Goal: Information Seeking & Learning: Learn about a topic

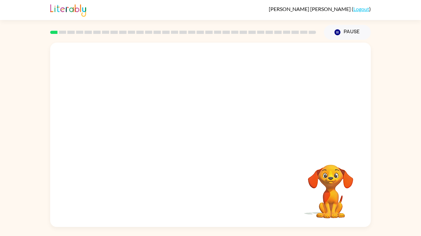
click at [170, 65] on video "Your browser must support playing .mp4 files to use Literably. Please try using…" at bounding box center [210, 97] width 320 height 109
click at [213, 140] on div at bounding box center [210, 138] width 41 height 24
click at [213, 143] on icon "button" at bounding box center [210, 138] width 11 height 11
click at [213, 143] on div at bounding box center [210, 97] width 320 height 109
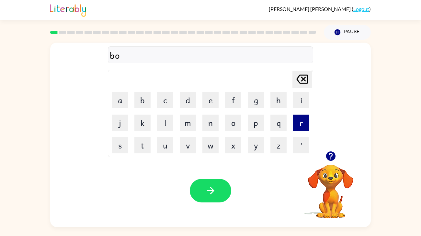
click at [293, 122] on button "r" at bounding box center [301, 123] width 16 height 16
click at [183, 99] on button "d" at bounding box center [188, 100] width 16 height 16
click at [206, 104] on button "e" at bounding box center [210, 100] width 16 height 16
click at [302, 120] on button "r" at bounding box center [301, 123] width 16 height 16
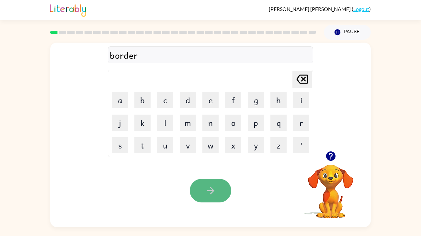
click at [216, 179] on button "button" at bounding box center [210, 191] width 41 height 24
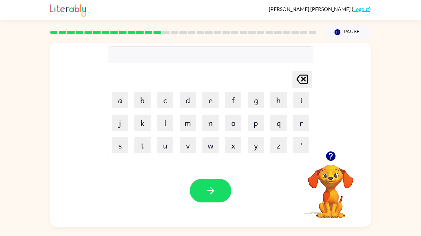
click at [330, 156] on icon "button" at bounding box center [329, 156] width 9 height 9
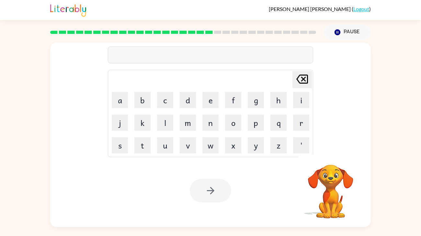
click at [359, 130] on div "[PERSON_NAME] last character input a b c d e f g h i j k l m n o p q r s t u v …" at bounding box center [210, 97] width 320 height 109
click at [324, 167] on video "Your browser must support playing .mp4 files to use Literably. Please try using…" at bounding box center [330, 187] width 65 height 65
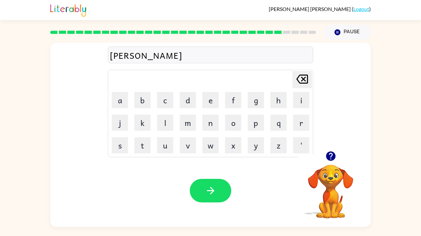
click at [331, 158] on icon "button" at bounding box center [329, 156] width 9 height 9
click at [335, 158] on video "Your browser must support playing .mp4 files to use Literably. Please try using…" at bounding box center [330, 187] width 65 height 65
click at [200, 201] on button "button" at bounding box center [210, 191] width 41 height 24
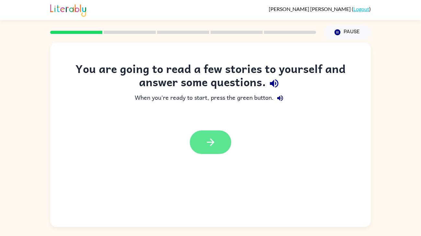
click at [219, 139] on button "button" at bounding box center [210, 143] width 41 height 24
click at [213, 141] on div at bounding box center [210, 143] width 41 height 24
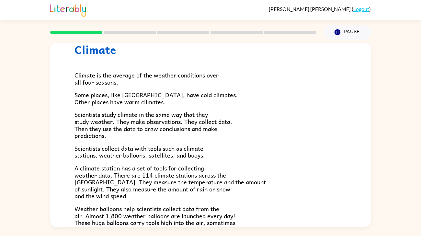
scroll to position [46, 0]
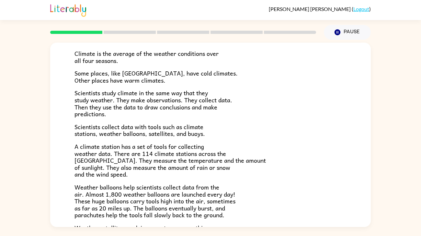
click at [182, 212] on span "Weather balloons help scientists collect data from the air. Almost 1,800 weathe…" at bounding box center [154, 201] width 161 height 37
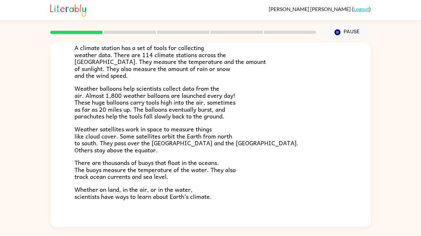
scroll to position [181, 0]
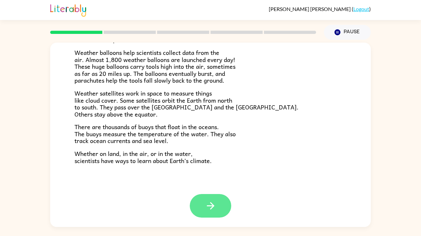
click at [199, 213] on button "button" at bounding box center [210, 206] width 41 height 24
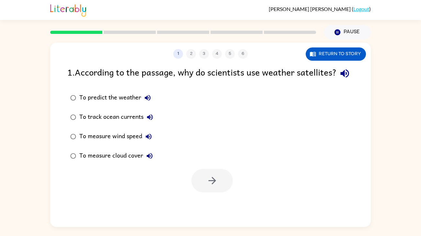
scroll to position [0, 0]
click at [213, 187] on icon "button" at bounding box center [211, 180] width 11 height 11
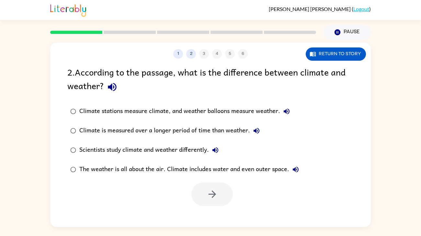
click at [83, 130] on div "Climate is measured over a longer period of time than weather." at bounding box center [170, 131] width 183 height 13
click at [224, 202] on button "button" at bounding box center [211, 195] width 41 height 24
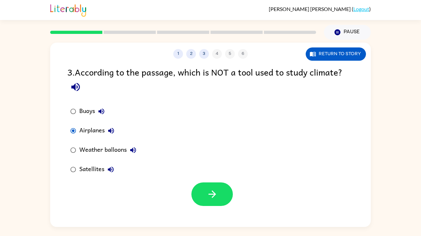
click at [218, 182] on div at bounding box center [210, 193] width 320 height 27
click at [221, 186] on button "button" at bounding box center [211, 195] width 41 height 24
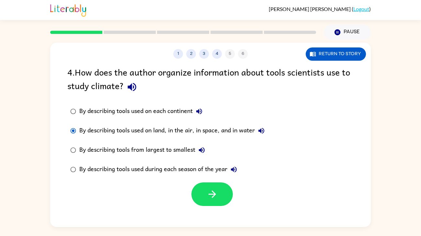
click at [216, 213] on div "1 2 3 4 5 6 Return to story 4 . How does the author organize information about …" at bounding box center [210, 135] width 320 height 185
click at [188, 172] on div "By describing tools used during each season of the year" at bounding box center [159, 169] width 161 height 13
click at [195, 194] on button "button" at bounding box center [211, 195] width 41 height 24
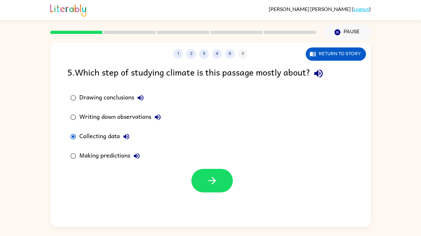
click at [218, 167] on div at bounding box center [210, 179] width 320 height 27
click at [220, 173] on button "button" at bounding box center [211, 181] width 41 height 24
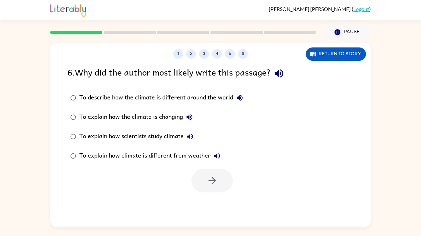
click at [164, 137] on div "To explain how scientists study climate" at bounding box center [137, 136] width 117 height 13
click at [222, 181] on button "button" at bounding box center [211, 181] width 41 height 24
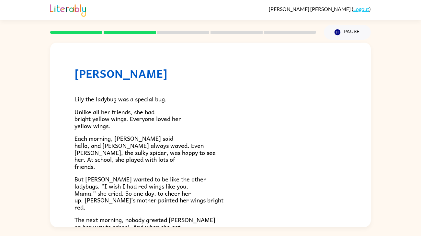
click at [223, 181] on p "But Lily wanted to be like the other ladybugs. “I wish I had red wings like you…" at bounding box center [210, 193] width 272 height 35
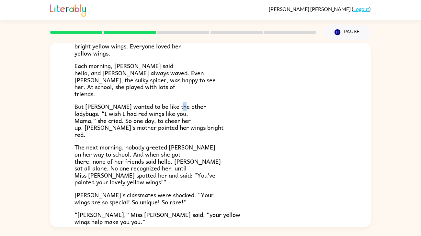
scroll to position [73, 0]
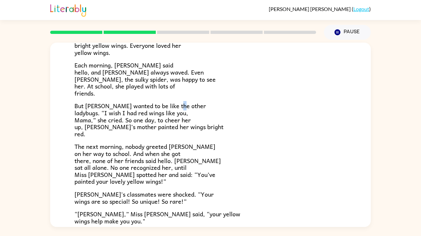
click at [223, 181] on p "The next morning, nobody greeted Lily on her way to school. And when she got th…" at bounding box center [210, 164] width 272 height 42
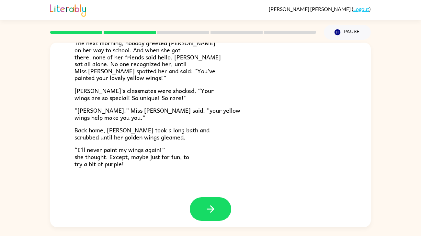
scroll to position [181, 0]
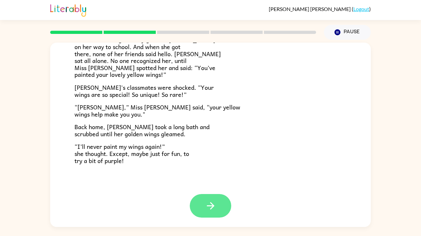
click at [216, 203] on button "button" at bounding box center [210, 206] width 41 height 24
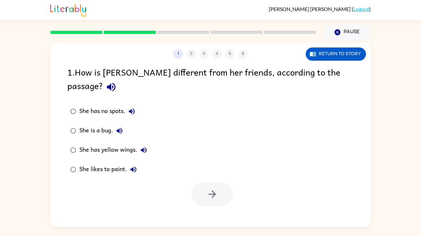
scroll to position [0, 0]
click at [154, 180] on div at bounding box center [210, 193] width 320 height 27
click at [201, 183] on button "button" at bounding box center [211, 195] width 41 height 24
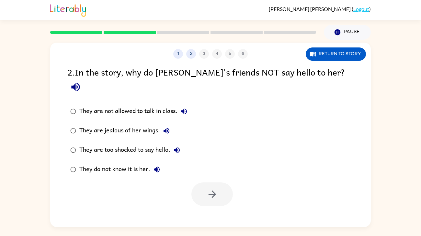
click at [97, 163] on div "They do not know it is her." at bounding box center [121, 169] width 84 height 13
click at [226, 183] on button "button" at bounding box center [211, 195] width 41 height 24
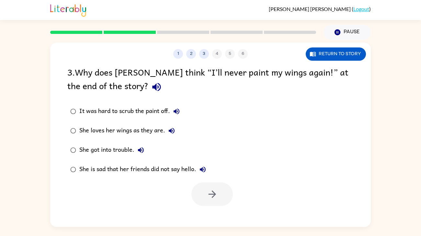
click at [226, 181] on div at bounding box center [210, 193] width 320 height 27
click at [205, 193] on button "button" at bounding box center [211, 195] width 41 height 24
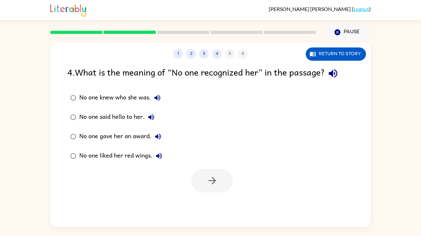
click at [91, 96] on div "No one knew who she was." at bounding box center [121, 98] width 84 height 13
click at [226, 185] on button "button" at bounding box center [211, 181] width 41 height 24
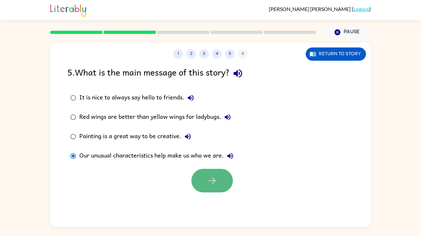
click at [217, 191] on button "button" at bounding box center [211, 181] width 41 height 24
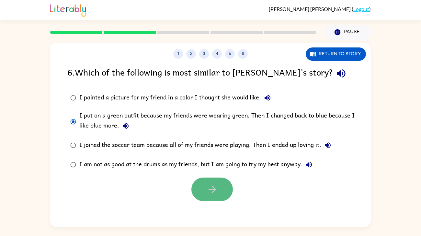
click at [216, 196] on button "button" at bounding box center [211, 190] width 41 height 24
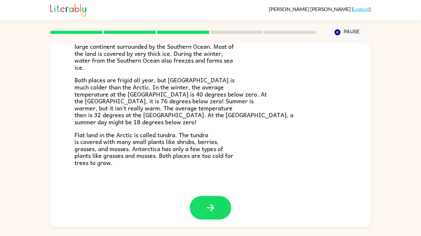
scroll to position [136, 0]
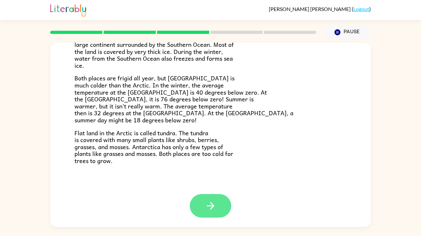
click at [219, 207] on button "button" at bounding box center [210, 206] width 41 height 24
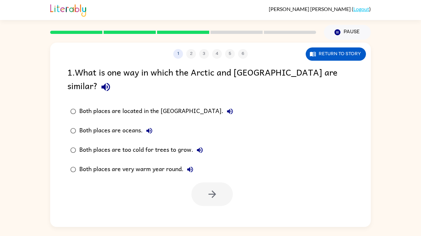
scroll to position [0, 0]
click at [80, 144] on div "Both places are too cold for trees to grow." at bounding box center [142, 150] width 127 height 13
click at [212, 189] on icon "button" at bounding box center [211, 194] width 11 height 11
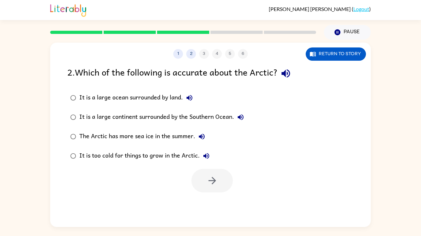
click at [211, 181] on div at bounding box center [211, 181] width 41 height 24
click at [211, 182] on div at bounding box center [211, 181] width 41 height 24
click at [181, 157] on div "It is too cold for things to grow in the Arctic." at bounding box center [145, 156] width 133 height 13
click at [197, 172] on button "button" at bounding box center [211, 181] width 41 height 24
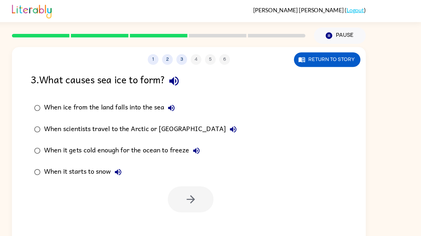
click at [193, 128] on label "When it gets cold enough for the ocean to freeze" at bounding box center [162, 136] width 196 height 19
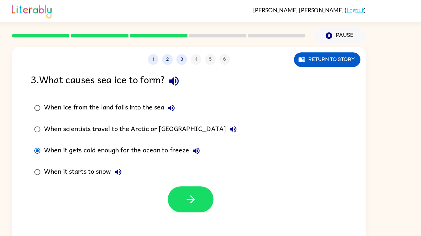
click at [148, 141] on div "When it gets cold enough for the ocean to freeze" at bounding box center [151, 136] width 144 height 13
click at [213, 181] on icon "button" at bounding box center [211, 180] width 7 height 7
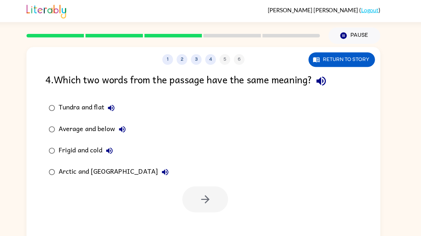
click at [93, 96] on div "Tundra and flat" at bounding box center [106, 98] width 54 height 13
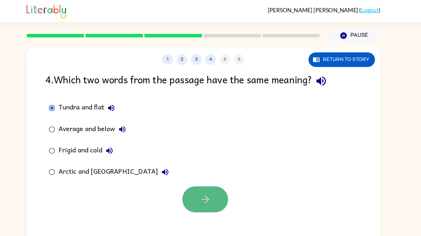
click at [218, 175] on button "button" at bounding box center [211, 181] width 41 height 24
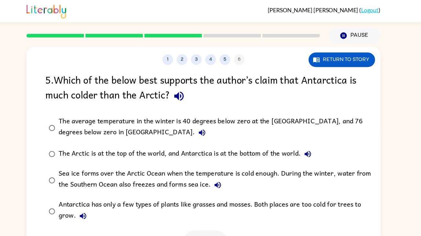
click at [40, 117] on div "1 2 3 4 5 6 Return to story 5 . Which of the below best supports the author’s c…" at bounding box center [210, 134] width 421 height 188
click at [202, 213] on button "button" at bounding box center [211, 221] width 41 height 24
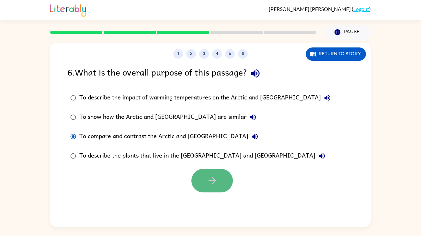
click at [207, 189] on button "button" at bounding box center [211, 181] width 41 height 24
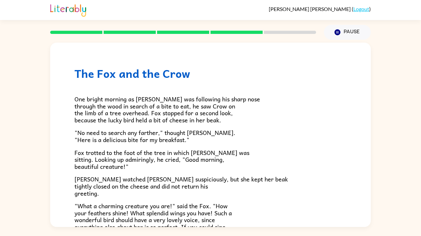
click at [207, 189] on span "Crow watched Fox suspiciously, but she kept her beak tightly closed on the chee…" at bounding box center [180, 186] width 213 height 23
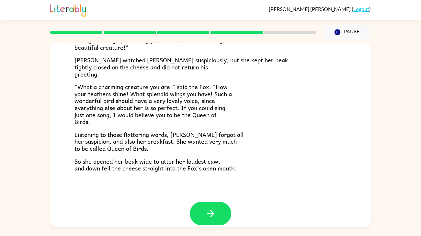
scroll to position [127, 0]
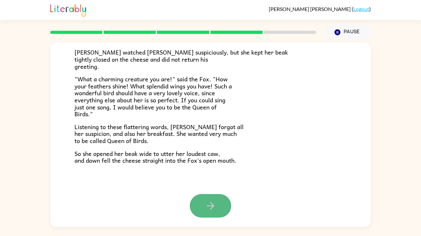
click at [218, 202] on button "button" at bounding box center [210, 206] width 41 height 24
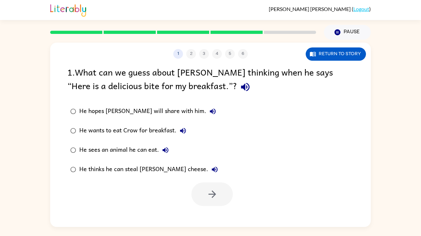
scroll to position [0, 0]
click at [91, 168] on div "He thinks he can steal Crow’s cheese." at bounding box center [150, 169] width 142 height 13
click at [215, 193] on icon "button" at bounding box center [211, 194] width 11 height 11
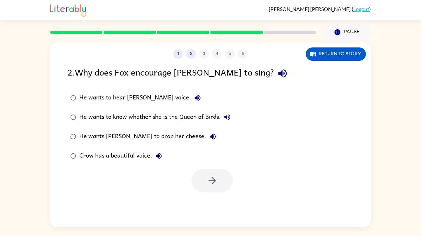
click at [170, 142] on div "He wants Crow to drop her cheese." at bounding box center [149, 136] width 140 height 13
click at [202, 177] on button "button" at bounding box center [211, 181] width 41 height 24
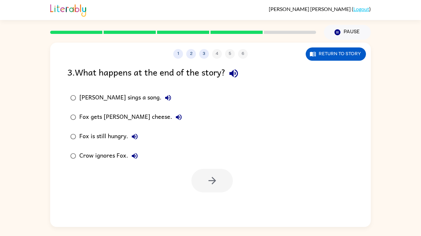
click at [105, 121] on div "Fox gets Crow's cheese." at bounding box center [132, 117] width 106 height 13
click at [222, 183] on button "button" at bounding box center [211, 181] width 41 height 24
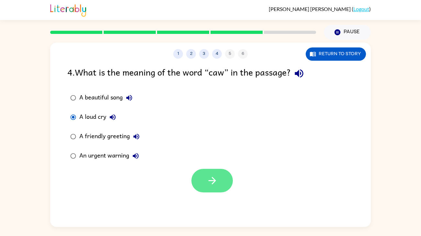
click at [229, 187] on button "button" at bounding box center [211, 181] width 41 height 24
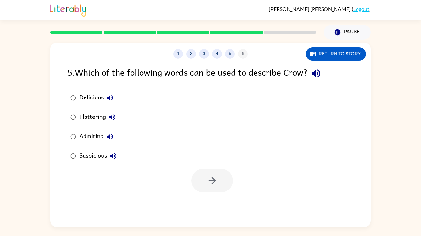
click at [100, 114] on div "Flattering" at bounding box center [98, 117] width 39 height 13
click at [219, 186] on button "button" at bounding box center [211, 181] width 41 height 24
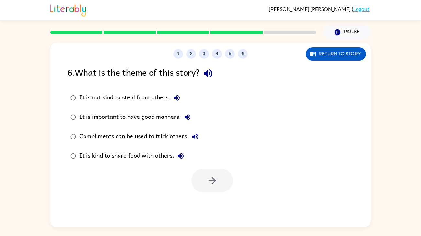
click at [219, 186] on div at bounding box center [211, 181] width 41 height 24
click at [88, 140] on div "Compliments can be used to trick others." at bounding box center [140, 136] width 122 height 13
click at [211, 179] on icon "button" at bounding box center [211, 180] width 11 height 11
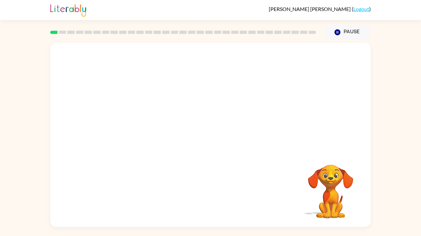
drag, startPoint x: 137, startPoint y: 123, endPoint x: 169, endPoint y: 94, distance: 43.5
click at [169, 94] on video "Your browser must support playing .mp4 files to use Literably. Please try using…" at bounding box center [210, 97] width 320 height 109
click at [218, 143] on button "button" at bounding box center [210, 138] width 41 height 24
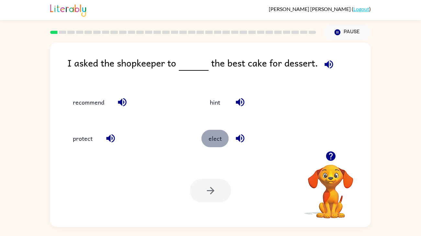
click at [223, 145] on button "elect" at bounding box center [214, 138] width 27 height 17
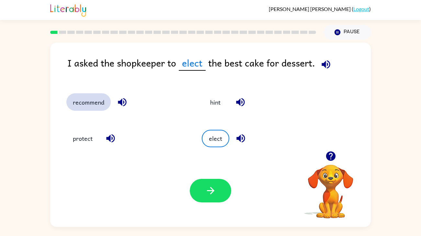
click at [92, 103] on button "recommend" at bounding box center [88, 101] width 44 height 17
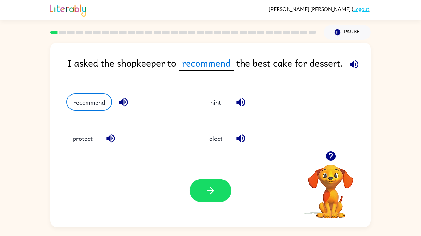
click at [239, 206] on div "Your browser must support playing .mp4 files to use Literably. Please try using…" at bounding box center [210, 191] width 320 height 73
click at [228, 191] on button "button" at bounding box center [210, 191] width 41 height 24
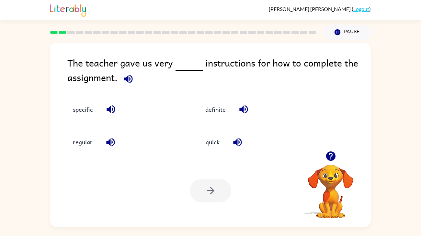
click at [127, 77] on icon "button" at bounding box center [128, 79] width 8 height 8
click at [86, 109] on button "specific" at bounding box center [82, 109] width 33 height 17
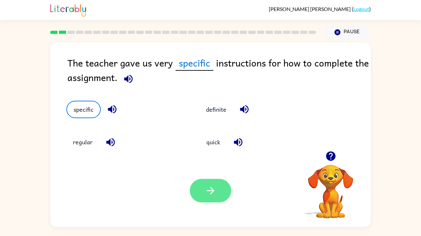
click at [224, 194] on button "button" at bounding box center [210, 191] width 41 height 24
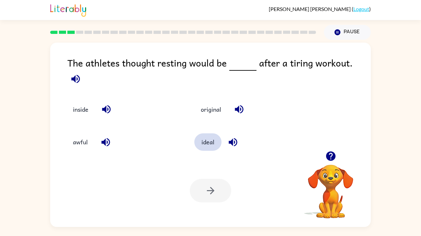
click at [214, 135] on button "ideal" at bounding box center [207, 142] width 27 height 17
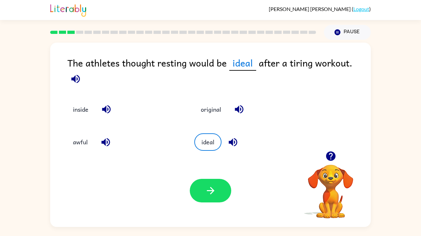
click at [81, 73] on icon "button" at bounding box center [75, 78] width 11 height 11
click at [200, 191] on button "button" at bounding box center [210, 191] width 41 height 24
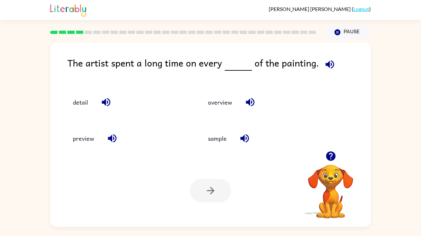
click at [100, 104] on button "button" at bounding box center [106, 102] width 16 height 16
click at [84, 105] on button "detail" at bounding box center [80, 101] width 28 height 17
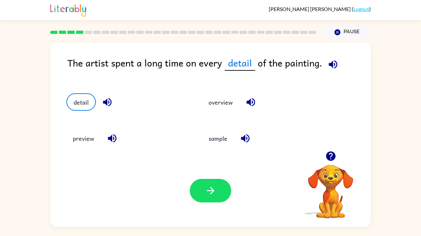
click at [330, 63] on icon "button" at bounding box center [332, 64] width 8 height 8
click at [248, 196] on div "Your browser must support playing .mp4 files to use Literably. Please try using…" at bounding box center [210, 191] width 320 height 73
click at [213, 193] on icon "button" at bounding box center [210, 190] width 11 height 11
click at [212, 192] on div at bounding box center [210, 191] width 41 height 24
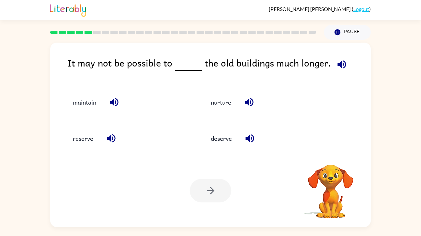
click at [213, 180] on div at bounding box center [210, 191] width 41 height 24
click at [215, 187] on div at bounding box center [210, 191] width 41 height 24
click at [110, 103] on icon "button" at bounding box center [114, 102] width 8 height 8
click at [84, 105] on button "maintain" at bounding box center [84, 101] width 36 height 17
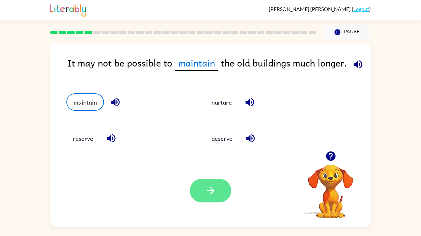
click at [203, 198] on button "button" at bounding box center [210, 191] width 41 height 24
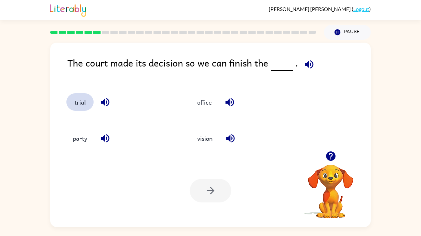
click at [81, 100] on button "trial" at bounding box center [79, 101] width 27 height 17
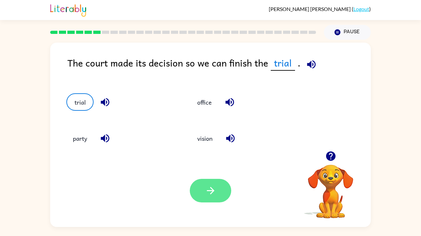
click at [216, 184] on button "button" at bounding box center [210, 191] width 41 height 24
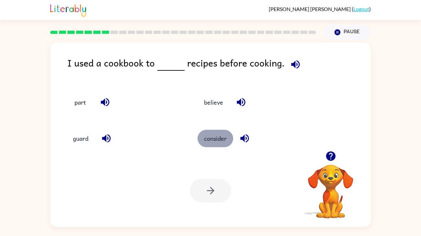
click at [218, 138] on button "consider" at bounding box center [215, 138] width 36 height 17
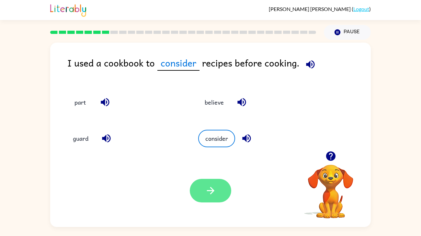
click at [211, 181] on button "button" at bounding box center [210, 191] width 41 height 24
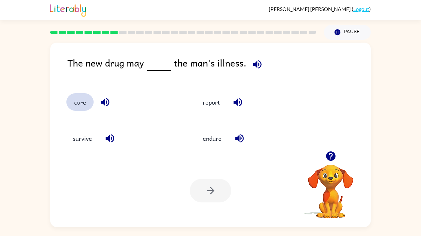
click at [73, 100] on button "cure" at bounding box center [79, 101] width 27 height 17
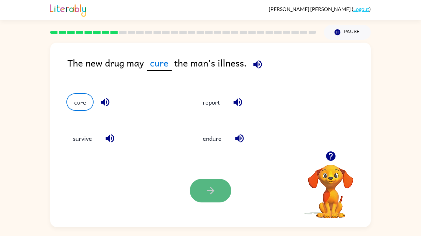
click at [209, 180] on button "button" at bounding box center [210, 191] width 41 height 24
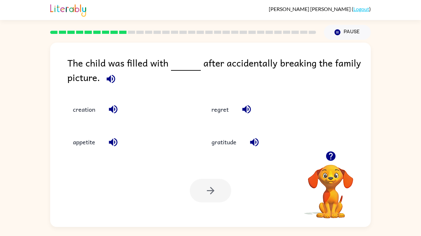
click at [113, 81] on icon "button" at bounding box center [110, 78] width 11 height 11
click at [223, 111] on button "regret" at bounding box center [220, 109] width 30 height 17
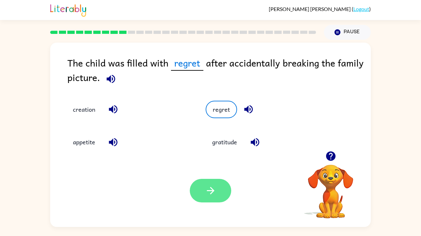
click at [206, 198] on button "button" at bounding box center [210, 191] width 41 height 24
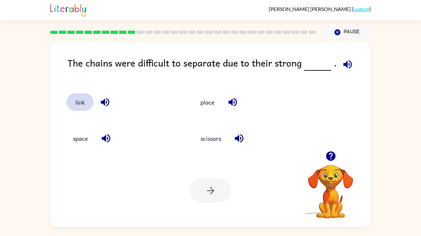
click at [79, 104] on button "link" at bounding box center [79, 101] width 27 height 17
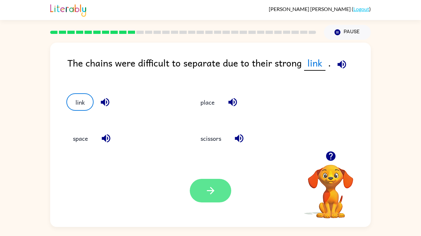
click at [202, 202] on button "button" at bounding box center [210, 191] width 41 height 24
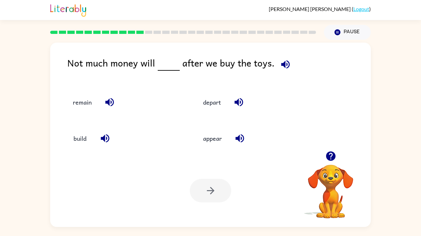
click at [202, 202] on div at bounding box center [210, 191] width 41 height 24
click at [81, 105] on button "remain" at bounding box center [82, 101] width 32 height 17
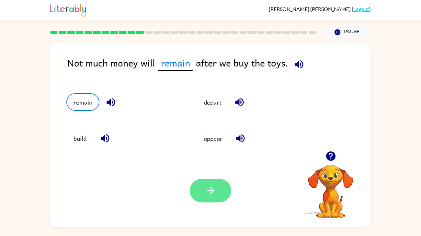
click at [200, 202] on button "button" at bounding box center [210, 191] width 41 height 24
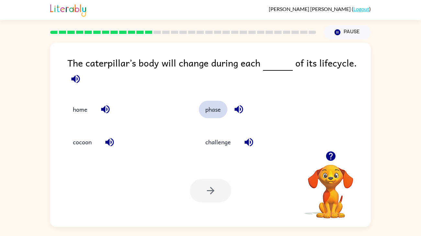
click at [212, 110] on button "phase" at bounding box center [213, 109] width 28 height 17
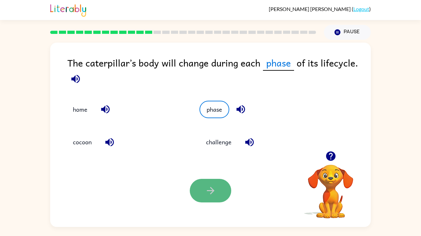
click at [215, 197] on button "button" at bounding box center [210, 191] width 41 height 24
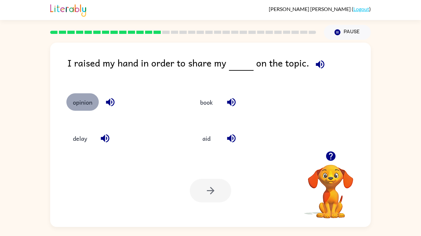
click at [90, 109] on button "opinion" at bounding box center [82, 101] width 32 height 17
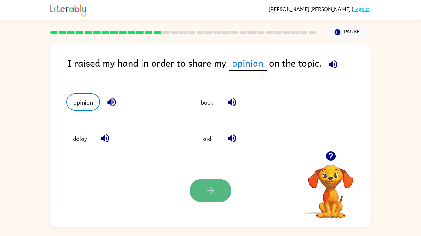
click at [221, 192] on button "button" at bounding box center [210, 191] width 41 height 24
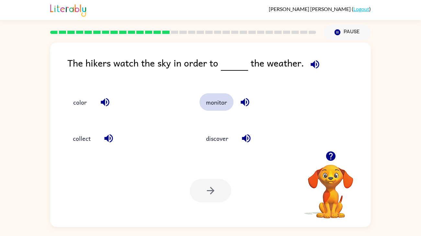
click at [217, 99] on button "monitor" at bounding box center [216, 101] width 34 height 17
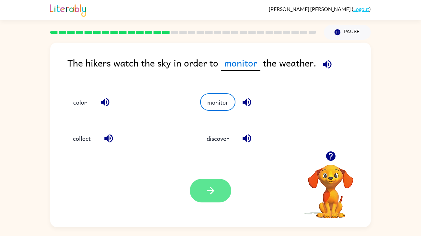
click at [231, 190] on button "button" at bounding box center [210, 191] width 41 height 24
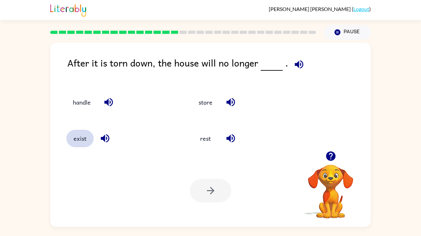
click at [79, 140] on button "exist" at bounding box center [79, 138] width 27 height 17
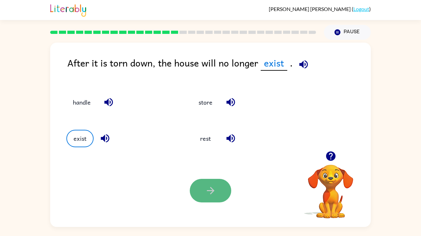
click at [193, 198] on button "button" at bounding box center [210, 191] width 41 height 24
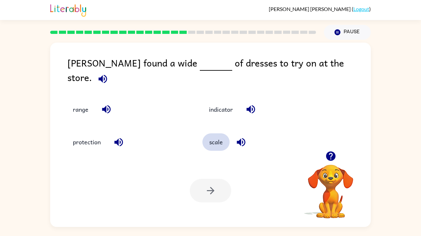
click at [207, 142] on button "scale" at bounding box center [215, 142] width 27 height 17
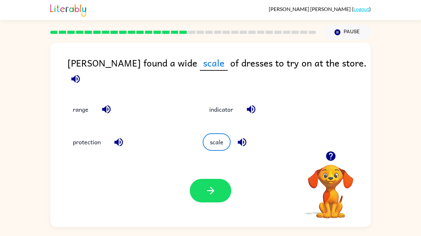
click at [213, 206] on div "Your browser must support playing .mp4 files to use Literably. Please try using…" at bounding box center [210, 191] width 320 height 73
click at [214, 190] on icon "button" at bounding box center [210, 190] width 11 height 11
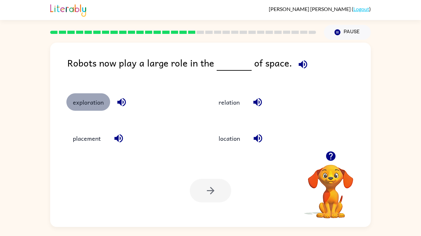
click at [87, 106] on button "exploration" at bounding box center [88, 101] width 44 height 17
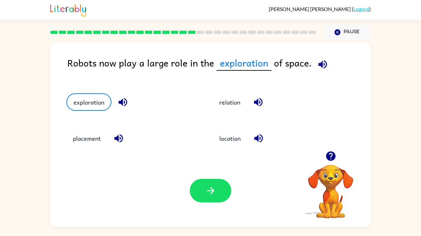
click at [211, 204] on div "Your browser must support playing .mp4 files to use Literably. Please try using…" at bounding box center [210, 191] width 320 height 73
click at [214, 192] on icon "button" at bounding box center [210, 190] width 11 height 11
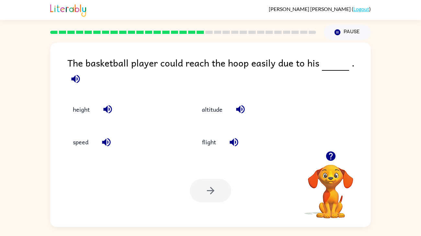
click at [79, 111] on div "height" at bounding box center [118, 105] width 129 height 33
click at [86, 106] on button "height" at bounding box center [81, 109] width 30 height 17
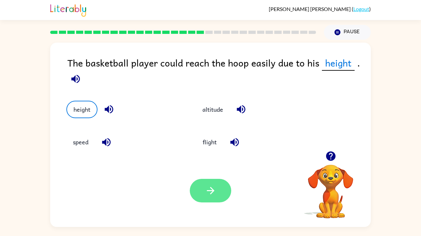
click at [214, 185] on icon "button" at bounding box center [210, 190] width 11 height 11
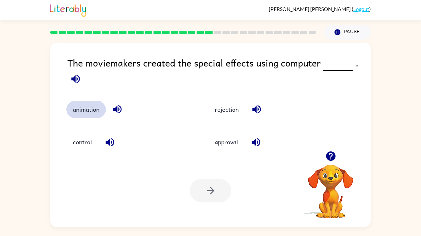
click at [86, 115] on button "animation" at bounding box center [85, 109] width 39 height 17
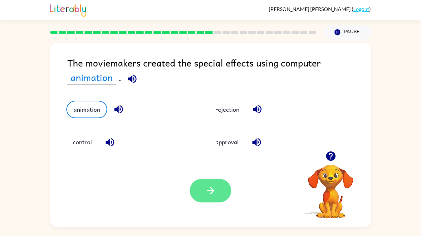
click at [196, 187] on button "button" at bounding box center [210, 191] width 41 height 24
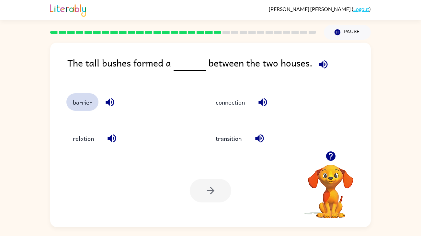
click at [82, 95] on button "barrier" at bounding box center [82, 101] width 32 height 17
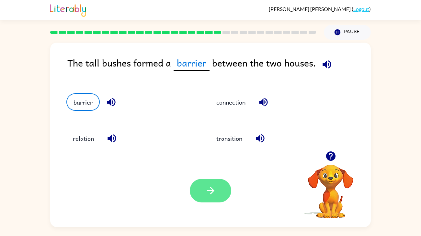
click at [207, 188] on icon "button" at bounding box center [210, 190] width 11 height 11
click at [202, 191] on div at bounding box center [210, 191] width 41 height 24
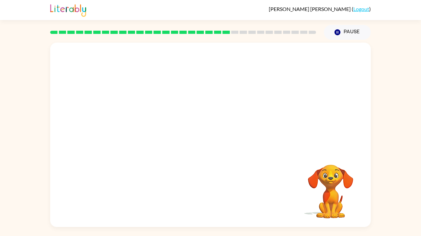
click at [156, 52] on video "Your browser must support playing .mp4 files to use Literably. Please try using…" at bounding box center [210, 97] width 320 height 109
click at [152, 132] on video "Your browser must support playing .mp4 files to use Literably. Please try using…" at bounding box center [210, 97] width 320 height 109
click at [228, 141] on button "button" at bounding box center [210, 138] width 41 height 24
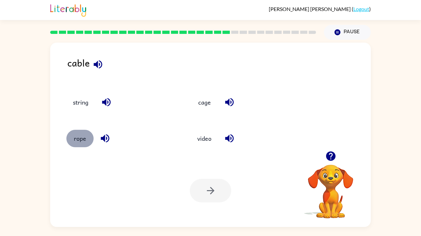
click at [78, 142] on button "rope" at bounding box center [79, 138] width 27 height 17
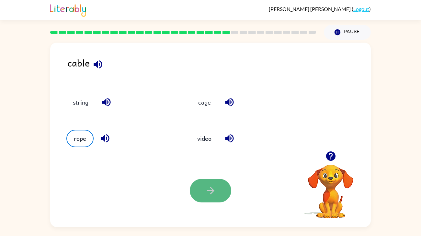
click at [211, 180] on button "button" at bounding box center [210, 191] width 41 height 24
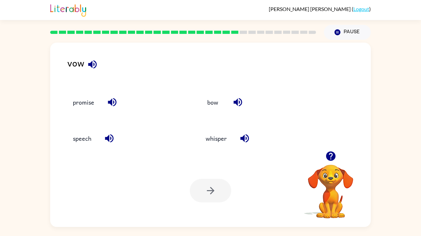
click at [92, 62] on icon "button" at bounding box center [92, 64] width 11 height 11
click at [91, 133] on button "speech" at bounding box center [81, 138] width 31 height 17
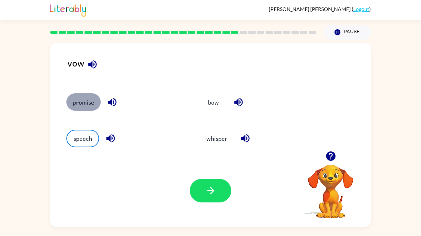
click at [90, 105] on button "promise" at bounding box center [83, 101] width 34 height 17
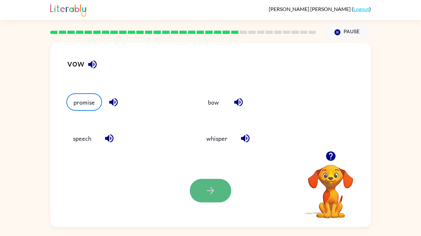
click at [206, 180] on button "button" at bounding box center [210, 191] width 41 height 24
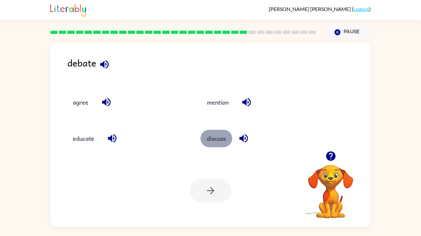
click at [219, 140] on button "discuss" at bounding box center [216, 138] width 32 height 17
click at [218, 140] on button "discuss" at bounding box center [216, 138] width 32 height 17
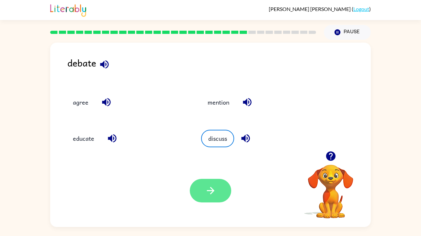
click at [222, 188] on button "button" at bounding box center [210, 191] width 41 height 24
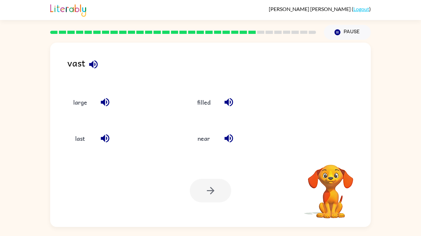
click at [222, 188] on div at bounding box center [210, 191] width 41 height 24
click at [201, 106] on button "filled" at bounding box center [203, 101] width 27 height 17
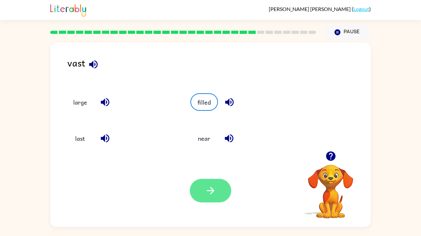
click at [206, 190] on icon "button" at bounding box center [210, 190] width 11 height 11
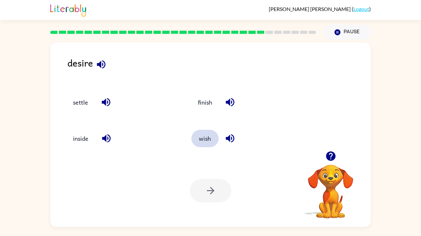
click at [206, 141] on button "wish" at bounding box center [204, 138] width 27 height 17
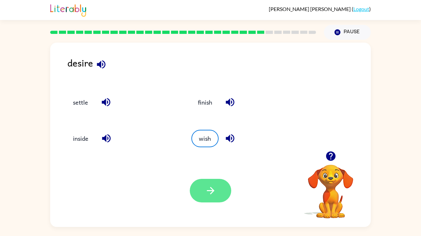
click at [215, 200] on button "button" at bounding box center [210, 191] width 41 height 24
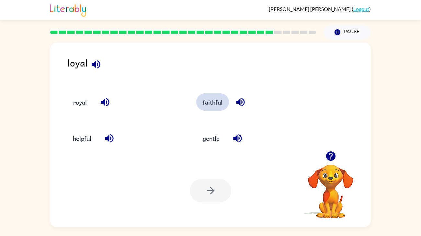
click at [200, 99] on button "faithful" at bounding box center [212, 101] width 33 height 17
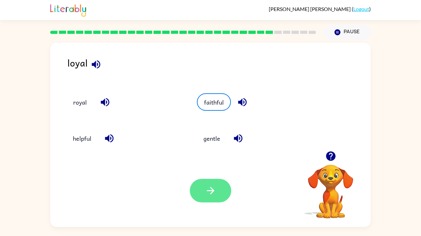
click at [207, 188] on icon "button" at bounding box center [210, 190] width 11 height 11
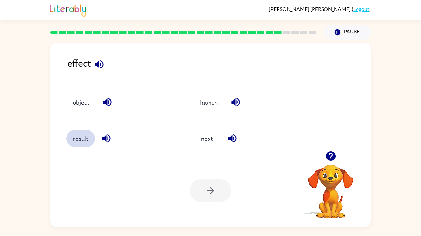
click at [82, 133] on button "result" at bounding box center [80, 138] width 28 height 17
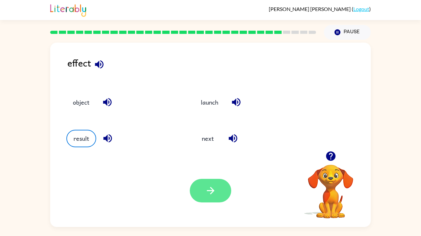
click at [225, 185] on button "button" at bounding box center [210, 191] width 41 height 24
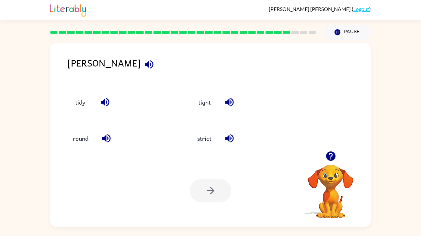
click at [134, 126] on div "round" at bounding box center [116, 136] width 124 height 36
click at [205, 141] on button "strict" at bounding box center [204, 138] width 27 height 17
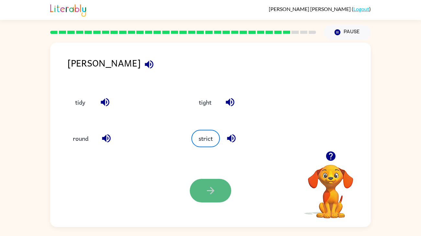
click at [213, 203] on button "button" at bounding box center [210, 191] width 41 height 24
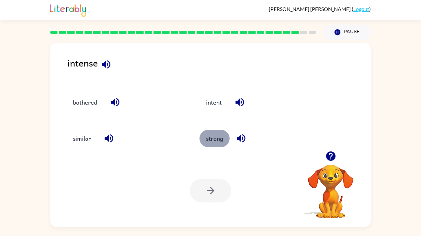
click at [216, 134] on button "strong" at bounding box center [214, 138] width 30 height 17
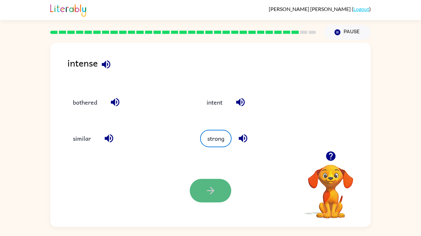
click at [223, 189] on button "button" at bounding box center [210, 191] width 41 height 24
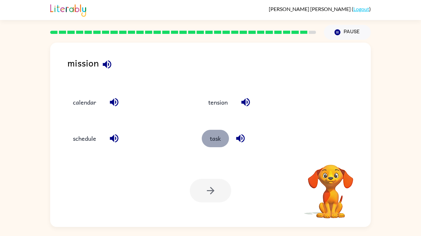
click at [213, 144] on button "task" at bounding box center [215, 138] width 27 height 17
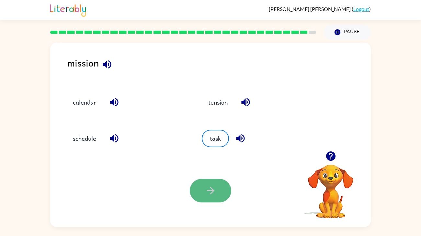
click at [214, 194] on icon "button" at bounding box center [210, 190] width 11 height 11
